Goal: Task Accomplishment & Management: Manage account settings

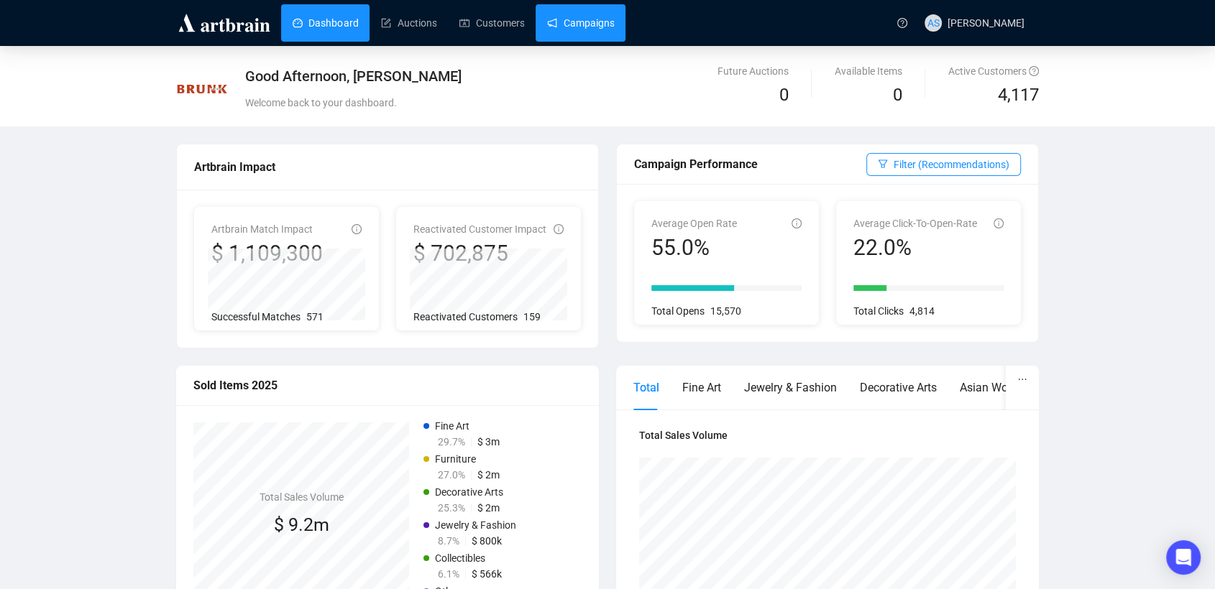
click at [568, 32] on link "Campaigns" at bounding box center [580, 22] width 67 height 37
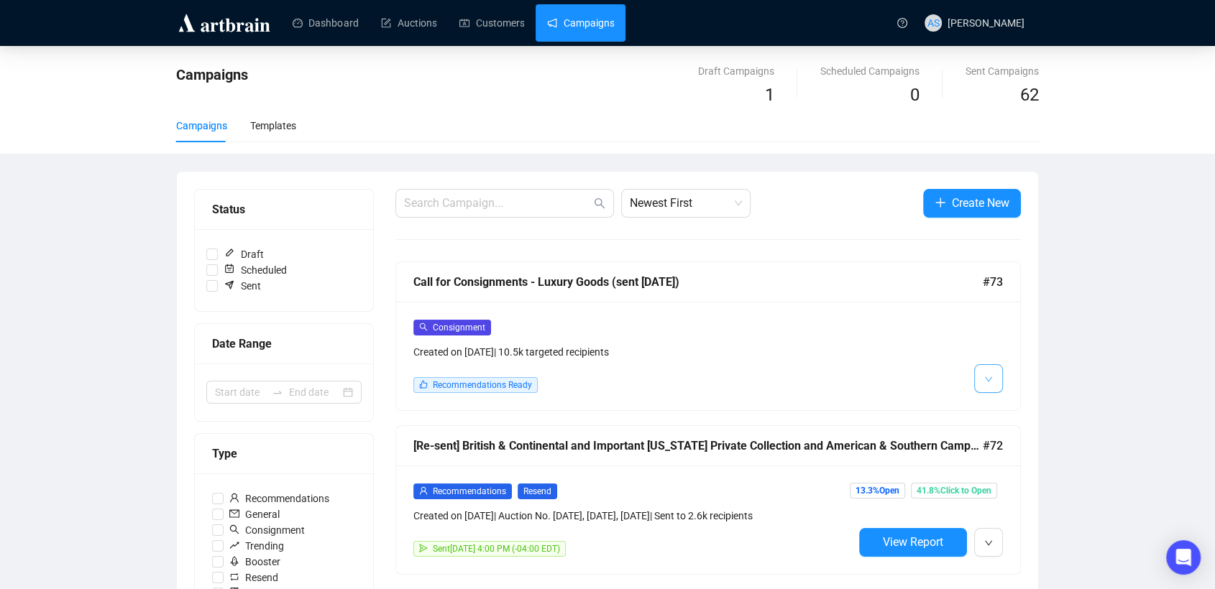
click at [982, 374] on button "button" at bounding box center [988, 378] width 29 height 29
click at [987, 371] on span "button" at bounding box center [988, 378] width 9 height 18
click at [1006, 403] on div "Consignment Created on [DATE] | 10.5k targeted recipients Recommendations Ready" at bounding box center [708, 356] width 624 height 109
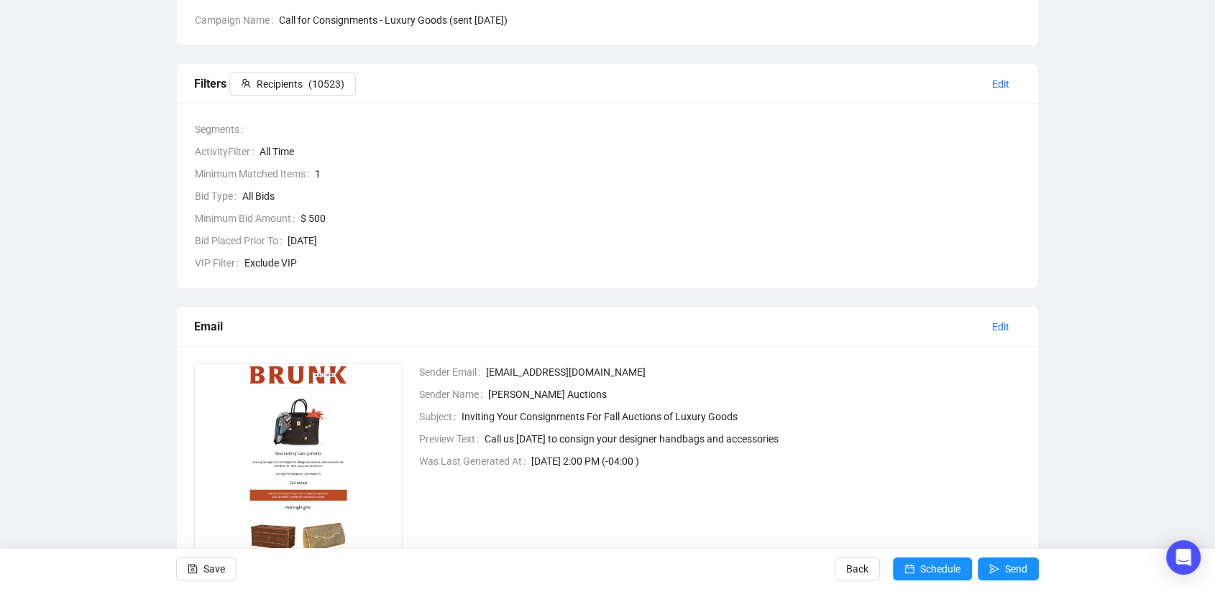
scroll to position [160, 0]
click at [1000, 326] on span "Edit" at bounding box center [1000, 326] width 17 height 16
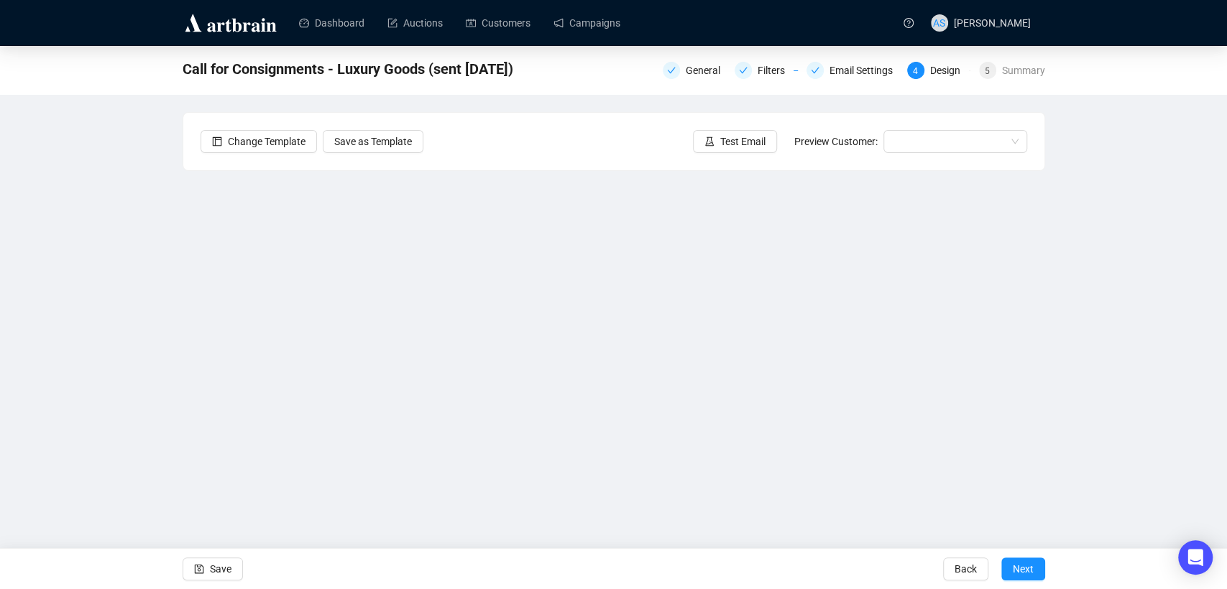
click at [71, 306] on div "Call for Consignments - Luxury Goods (sent [DATE]) General Filters Email Settin…" at bounding box center [613, 291] width 1227 height 490
click at [1092, 412] on div "Call for Consignments - Luxury Goods (sent [DATE]) General Filters Email Settin…" at bounding box center [613, 291] width 1227 height 490
drag, startPoint x: 1178, startPoint y: 352, endPoint x: 1163, endPoint y: 356, distance: 15.0
click at [1092, 351] on div "Call for Consignments - Luxury Goods (sent [DATE]) General Filters Email Settin…" at bounding box center [613, 291] width 1227 height 490
click at [1092, 294] on div "Call for Consignments - Luxury Goods (sent [DATE]) General Filters Email Settin…" at bounding box center [613, 291] width 1227 height 490
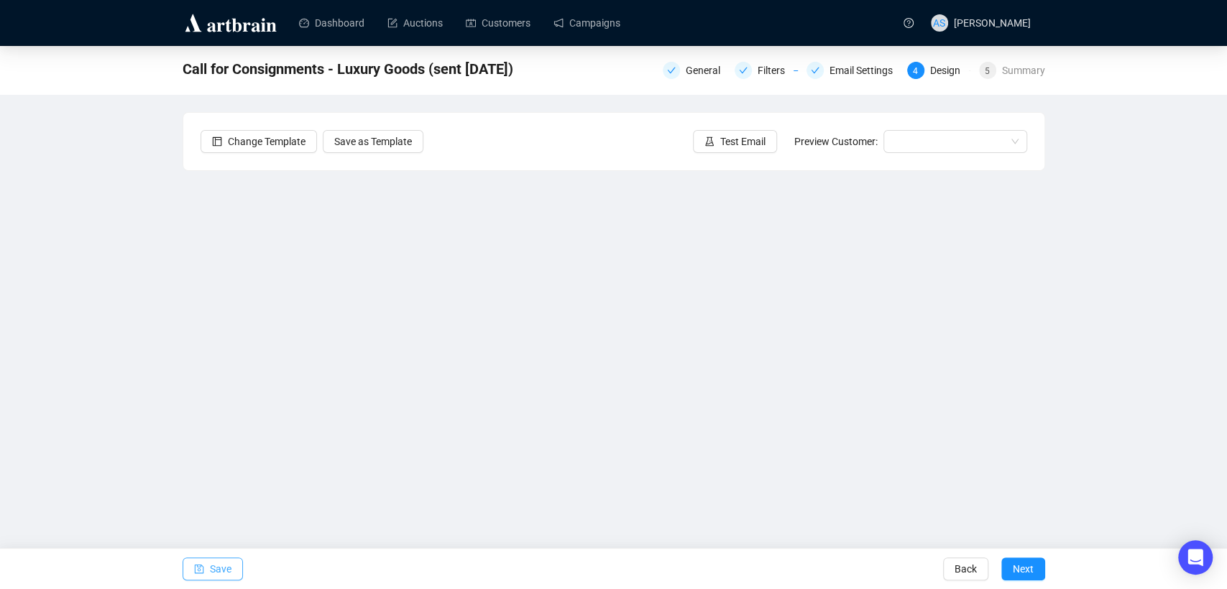
click at [224, 504] on span "Save" at bounding box center [221, 569] width 22 height 40
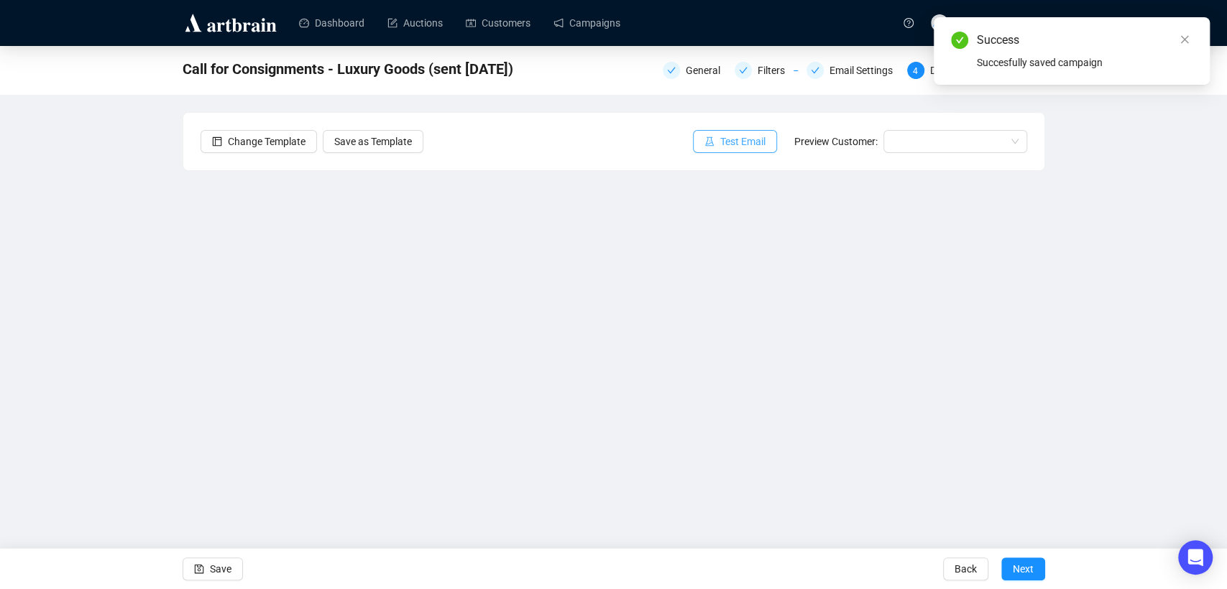
click at [752, 139] on span "Test Email" at bounding box center [742, 142] width 45 height 16
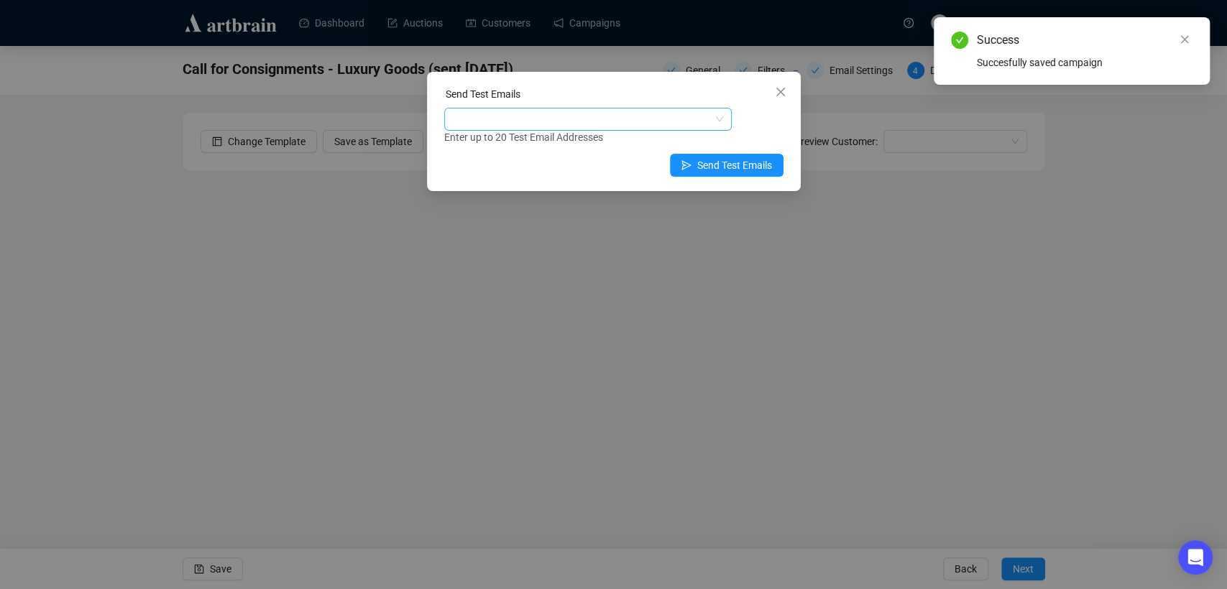
click at [591, 121] on div at bounding box center [580, 119] width 267 height 20
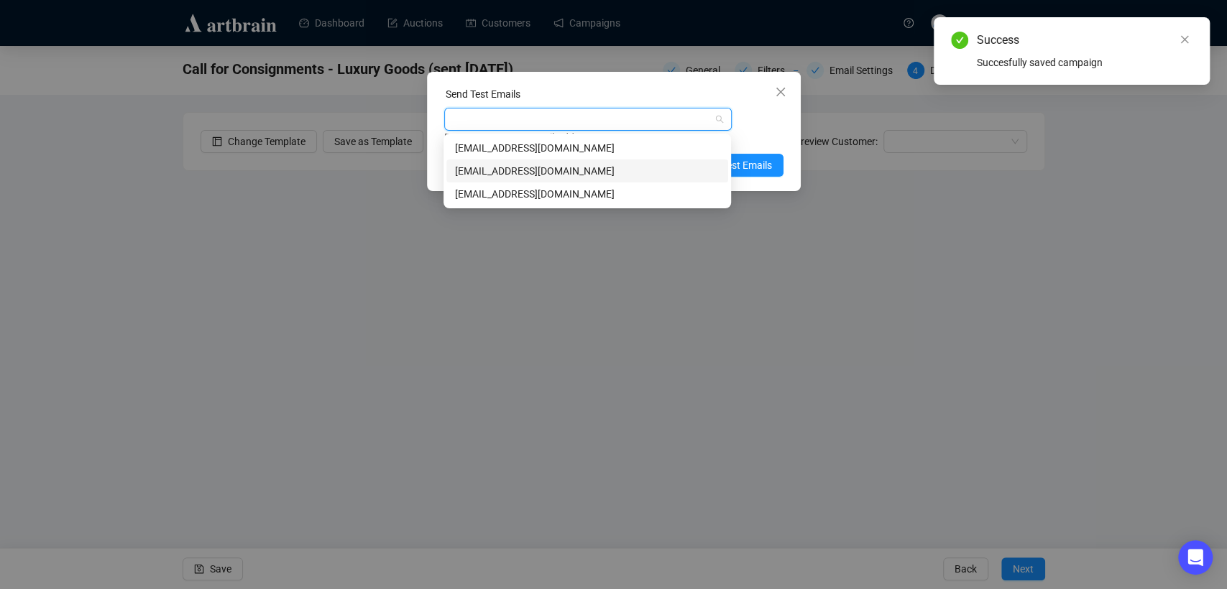
click at [562, 173] on div "[EMAIL_ADDRESS][DOMAIN_NAME]" at bounding box center [587, 171] width 264 height 16
click at [770, 129] on div "Enter up to 20 Test Email Addresses" at bounding box center [613, 137] width 339 height 17
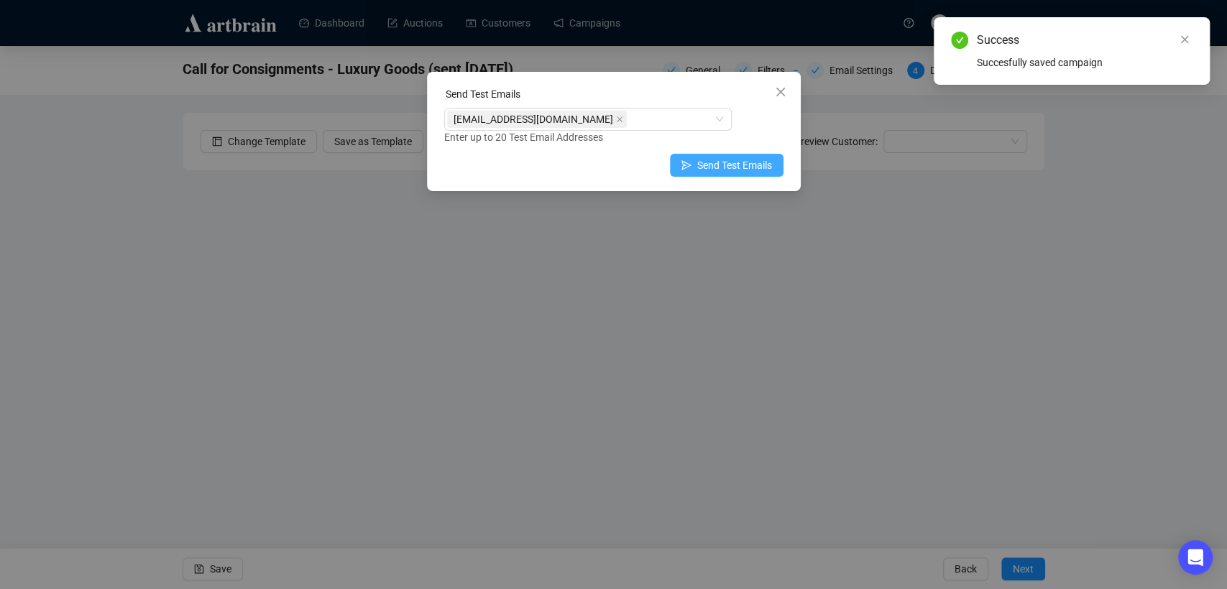
drag, startPoint x: 752, startPoint y: 168, endPoint x: 719, endPoint y: 176, distance: 34.0
click at [750, 170] on span "Send Test Emails" at bounding box center [734, 165] width 75 height 16
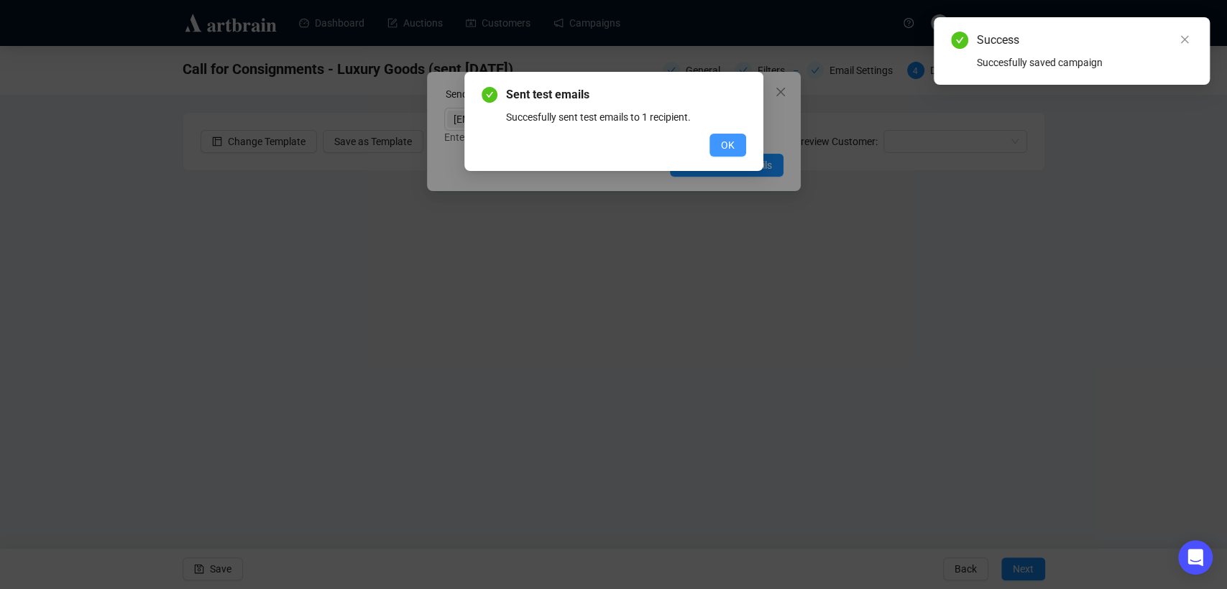
click at [740, 148] on button "OK" at bounding box center [727, 145] width 37 height 23
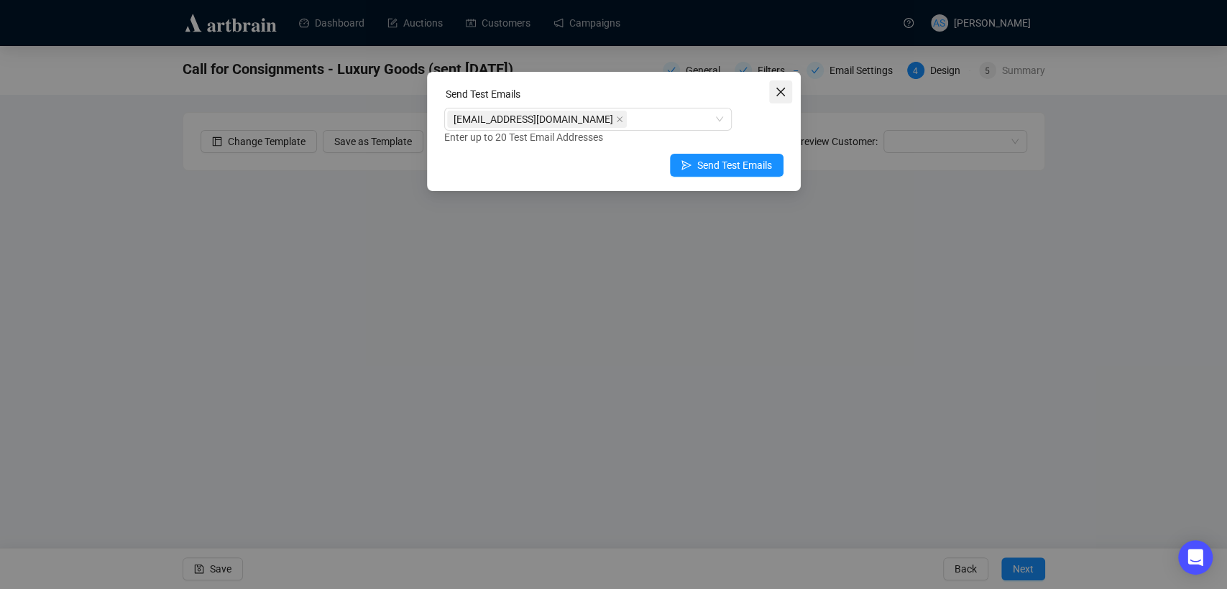
click at [775, 93] on icon "close" at bounding box center [780, 91] width 11 height 11
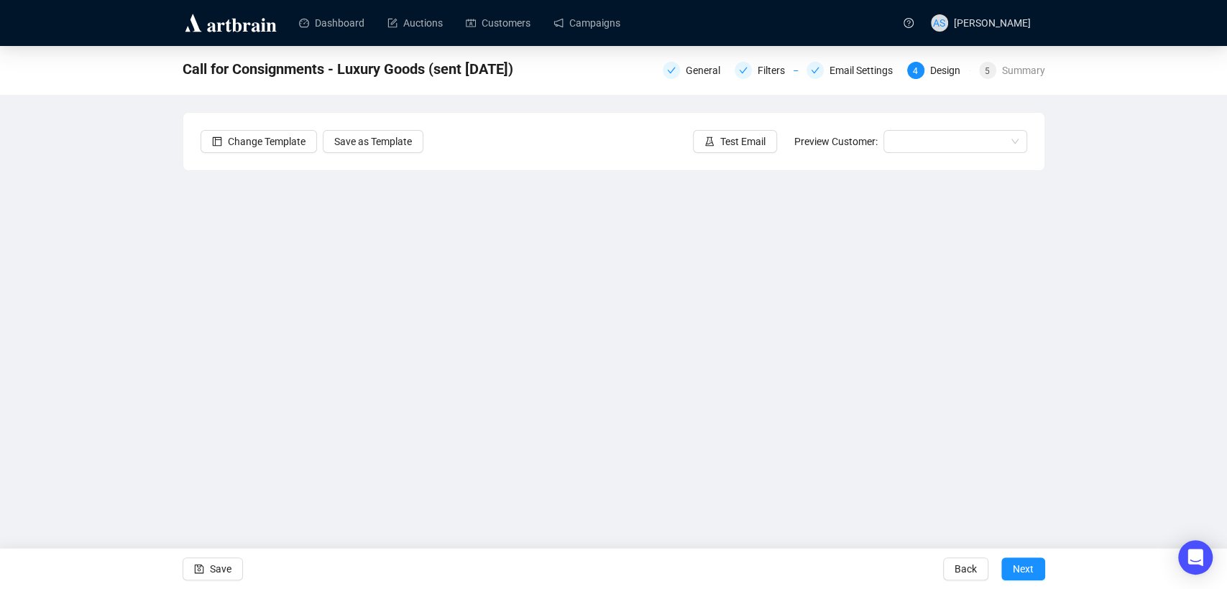
drag, startPoint x: 208, startPoint y: 565, endPoint x: 230, endPoint y: 548, distance: 28.2
click at [208, 504] on button "Save" at bounding box center [213, 569] width 60 height 23
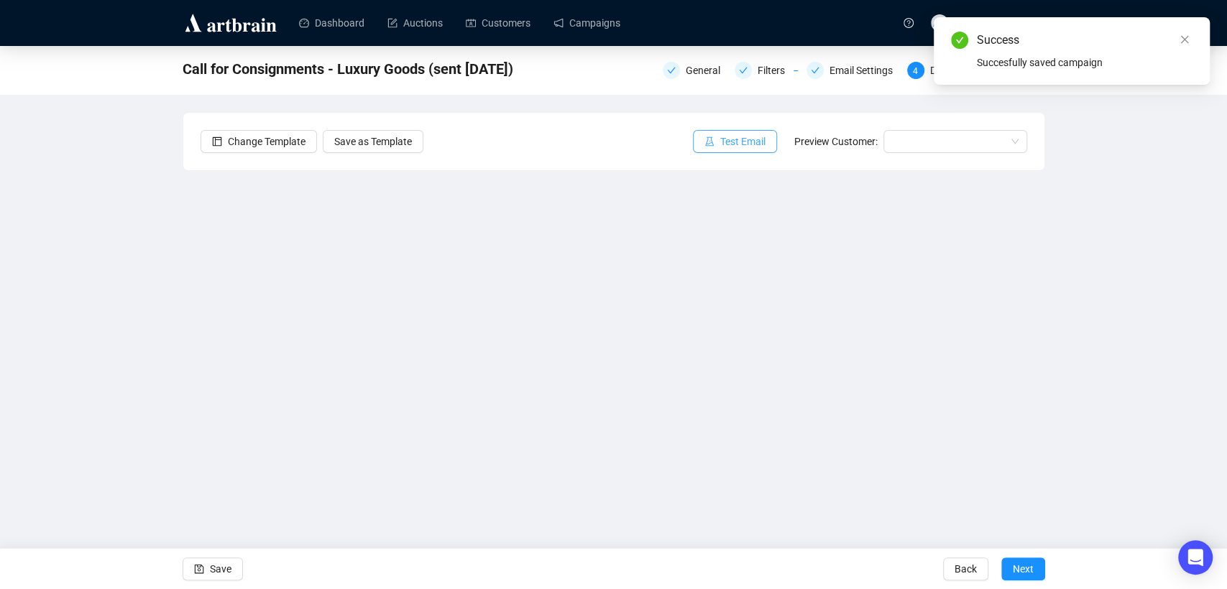
click at [737, 135] on span "Test Email" at bounding box center [742, 142] width 45 height 16
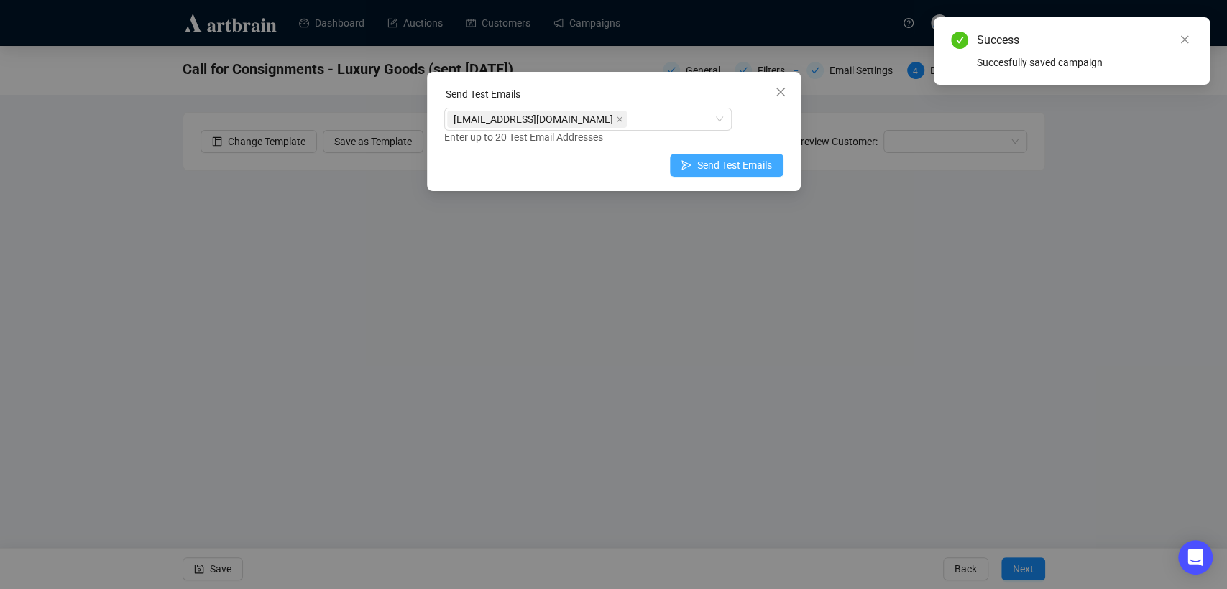
click at [718, 162] on span "Send Test Emails" at bounding box center [734, 165] width 75 height 16
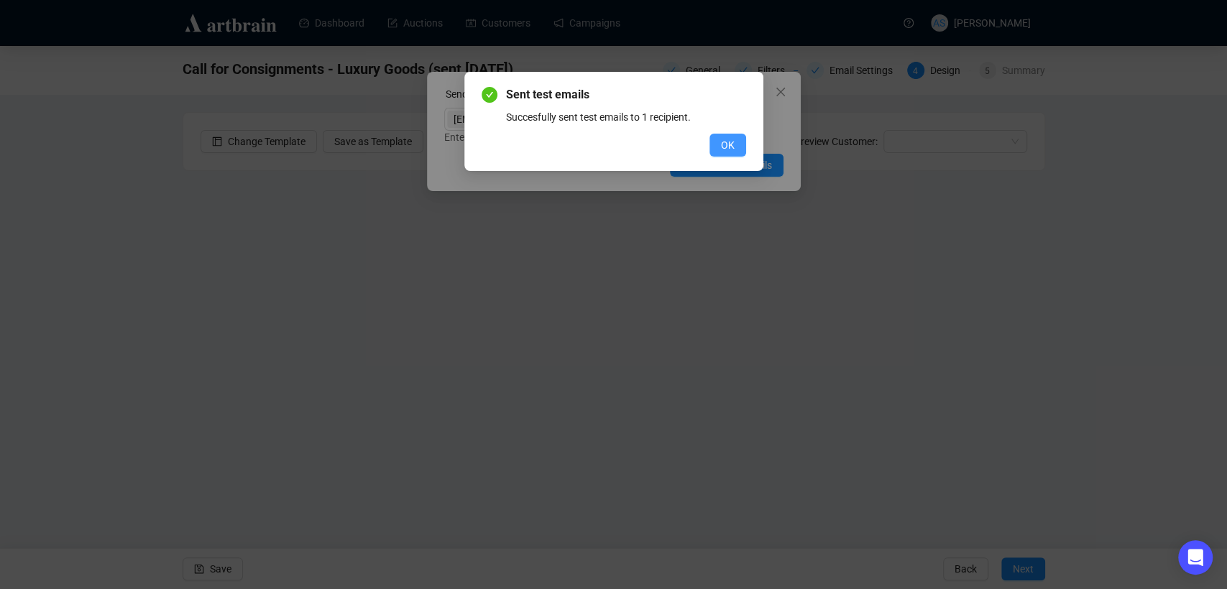
click at [734, 150] on button "OK" at bounding box center [727, 145] width 37 height 23
